Goal: Navigation & Orientation: Go to known website

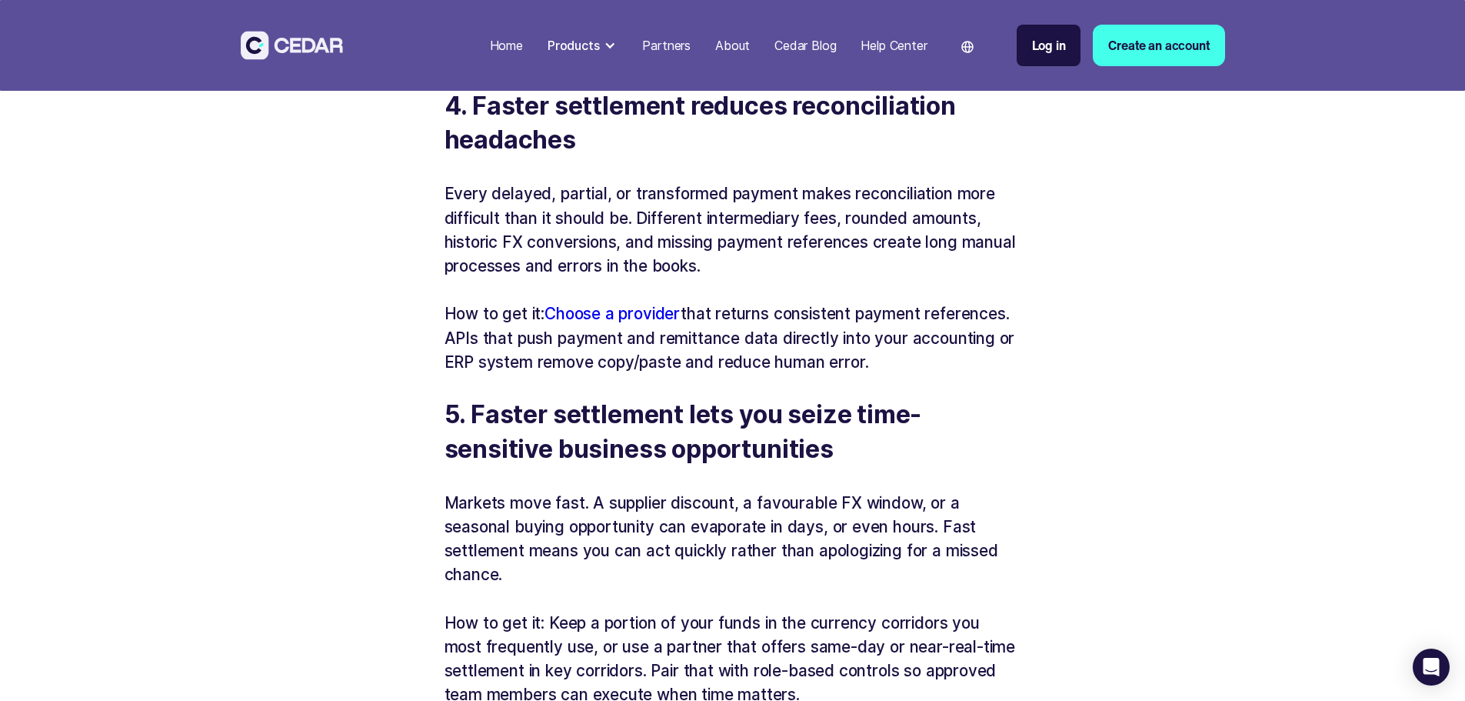
scroll to position [2384, 0]
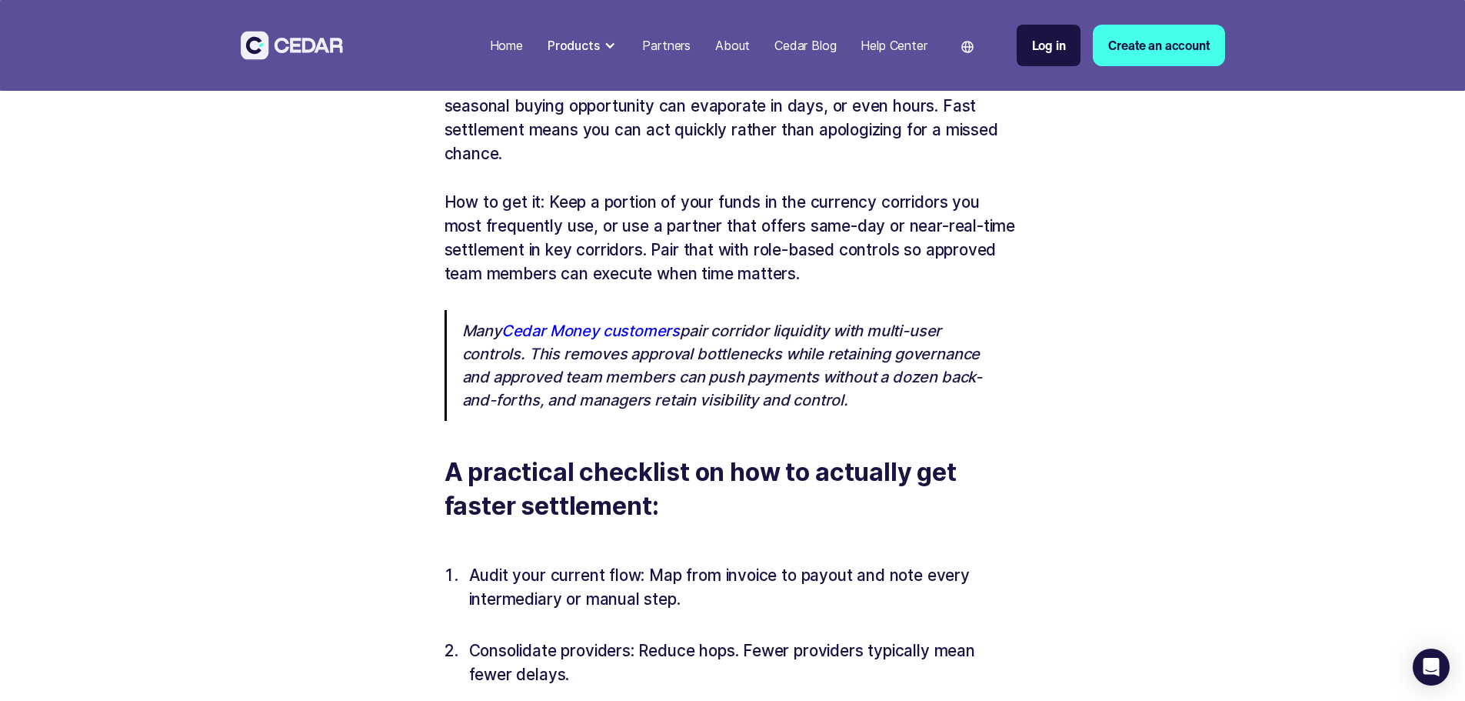
click at [616, 42] on div at bounding box center [610, 45] width 12 height 12
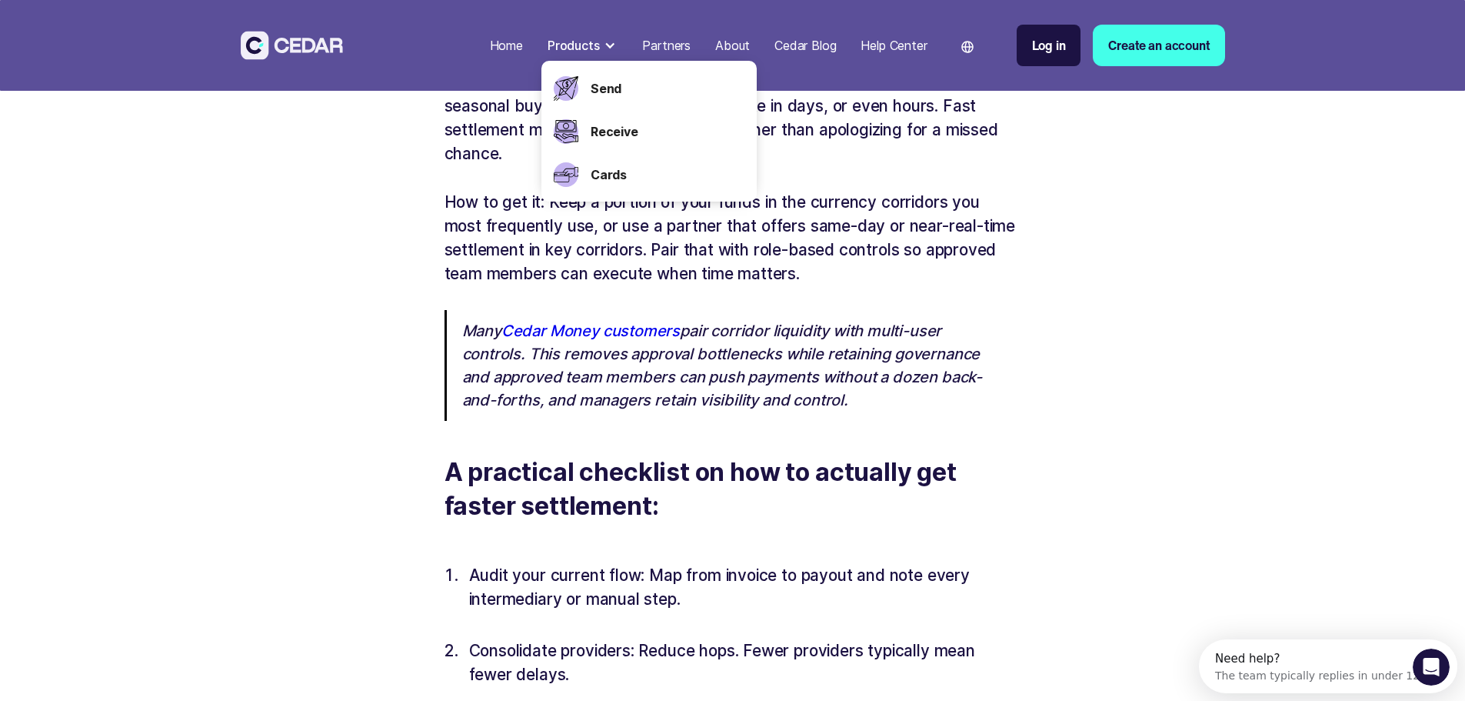
scroll to position [0, 0]
click at [523, 46] on div "Home" at bounding box center [506, 45] width 33 height 18
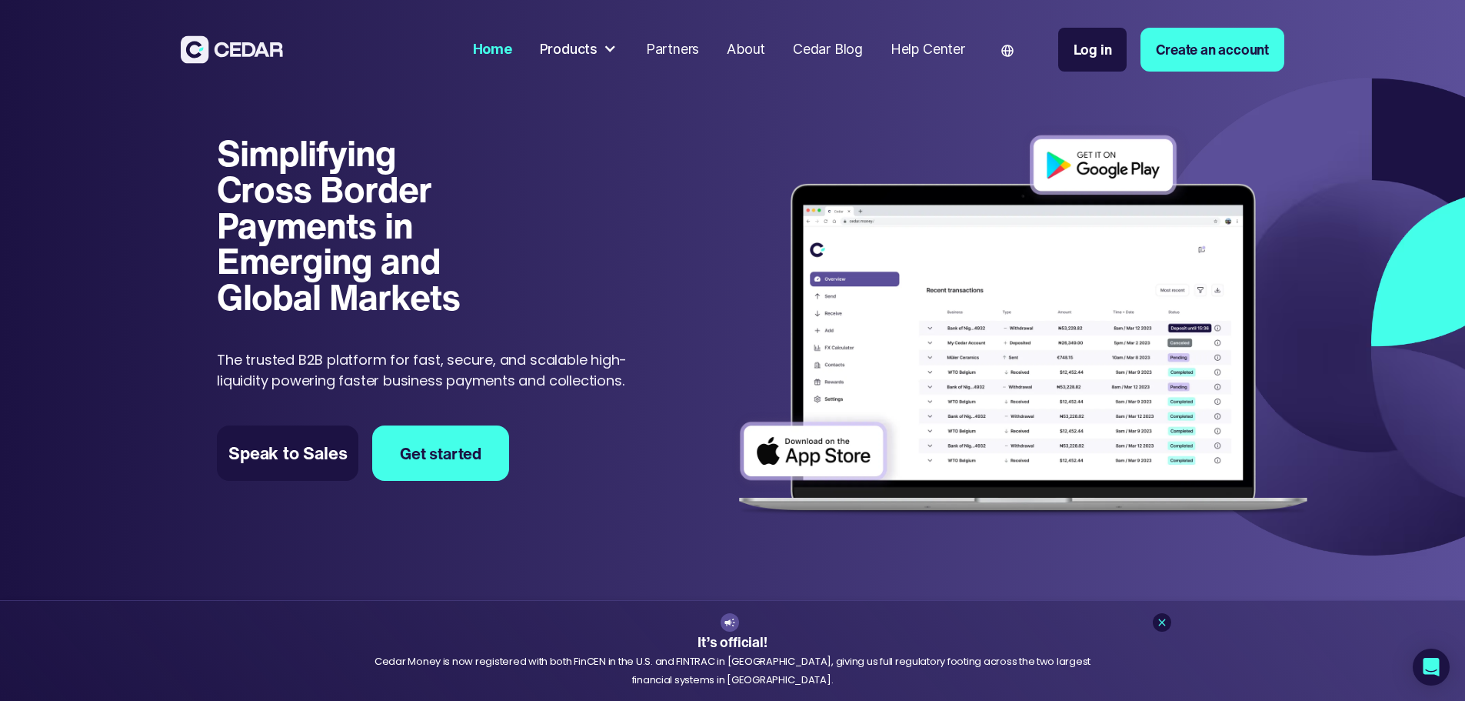
click at [1388, 195] on div "Simplifying Cross Border Payments in Emerging and Global Markets Simplifying Cr…" at bounding box center [732, 316] width 1465 height 495
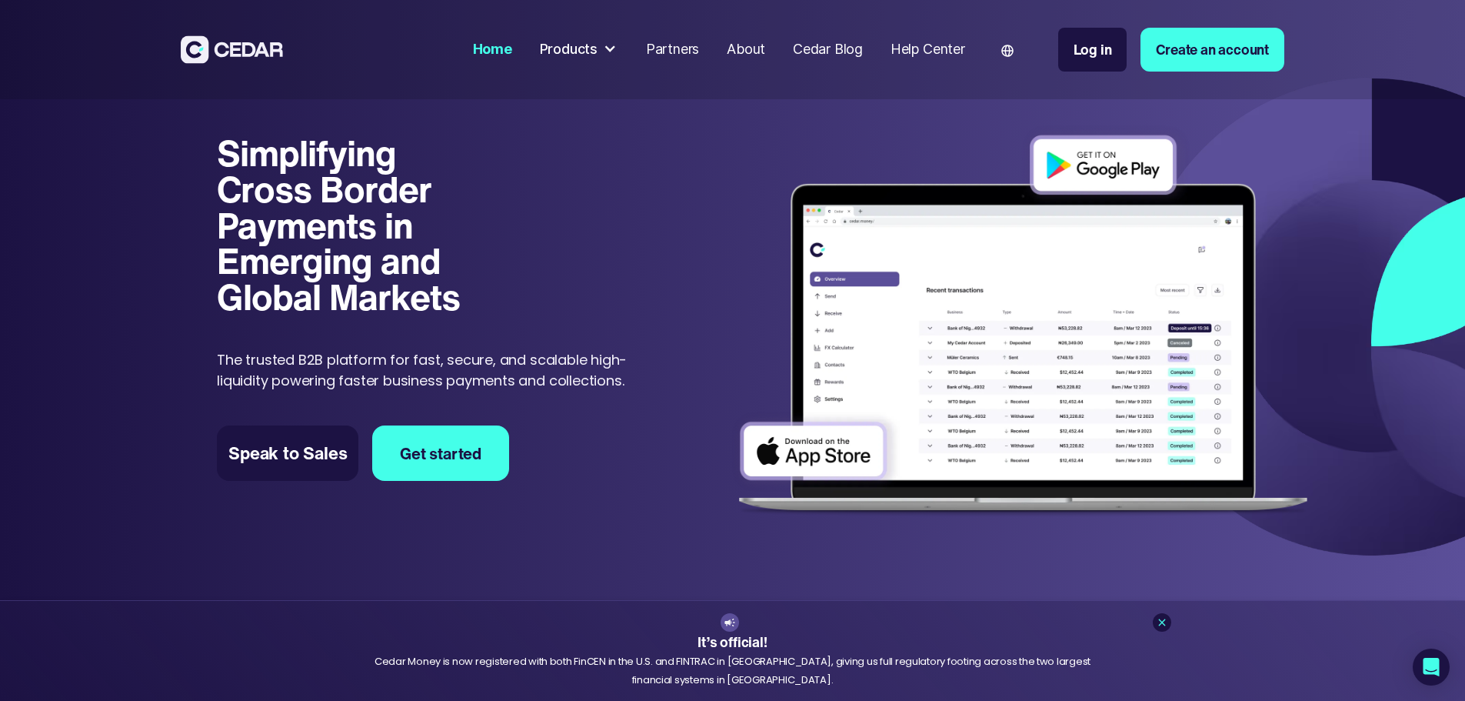
scroll to position [154, 0]
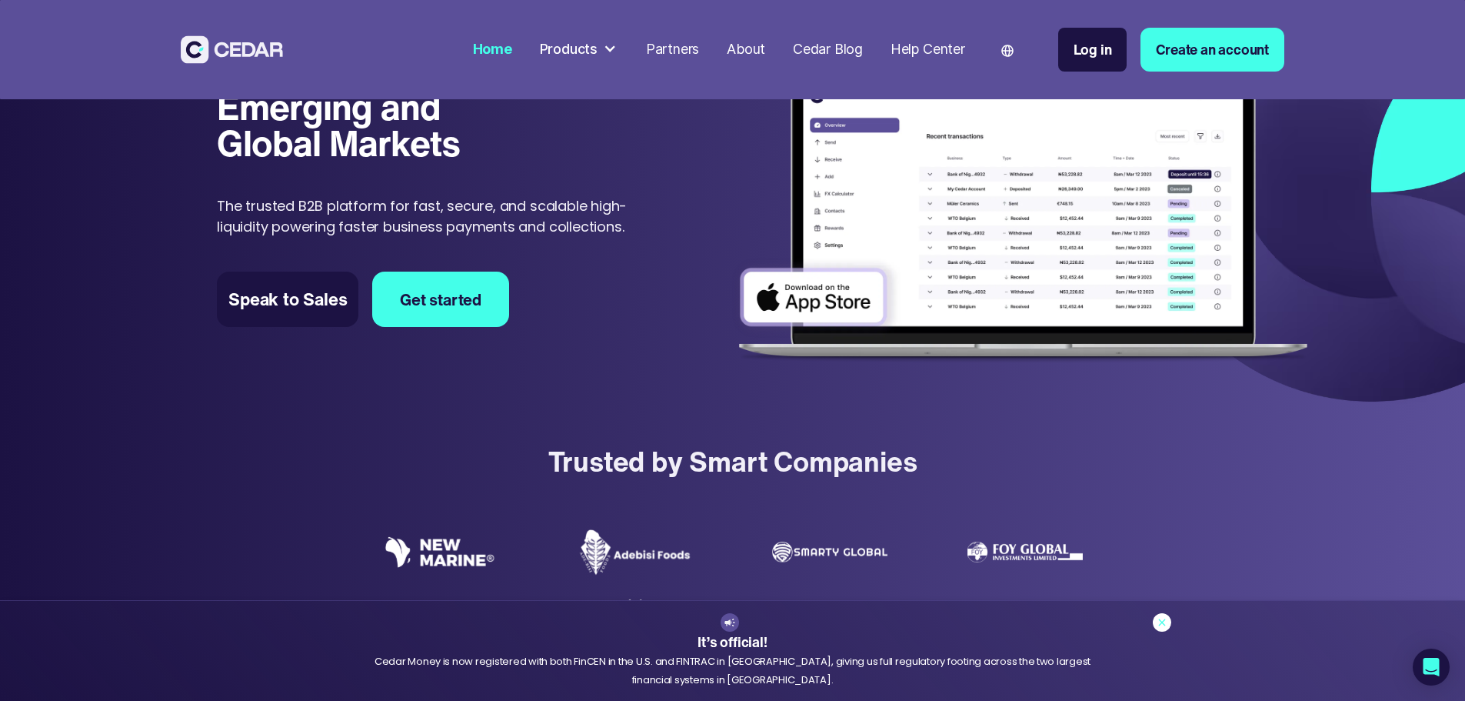
click at [1163, 618] on icon at bounding box center [1162, 622] width 12 height 12
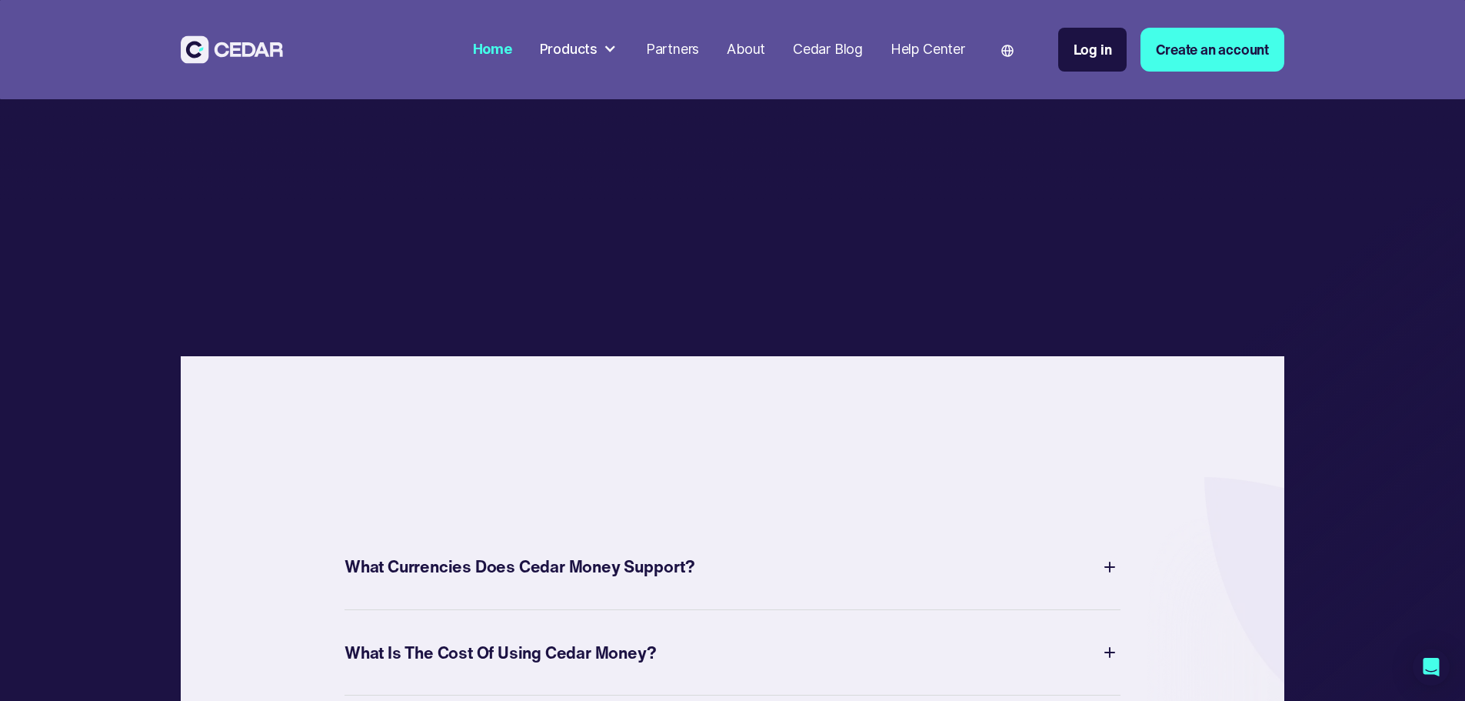
scroll to position [5615, 0]
